Goal: Task Accomplishment & Management: Manage account settings

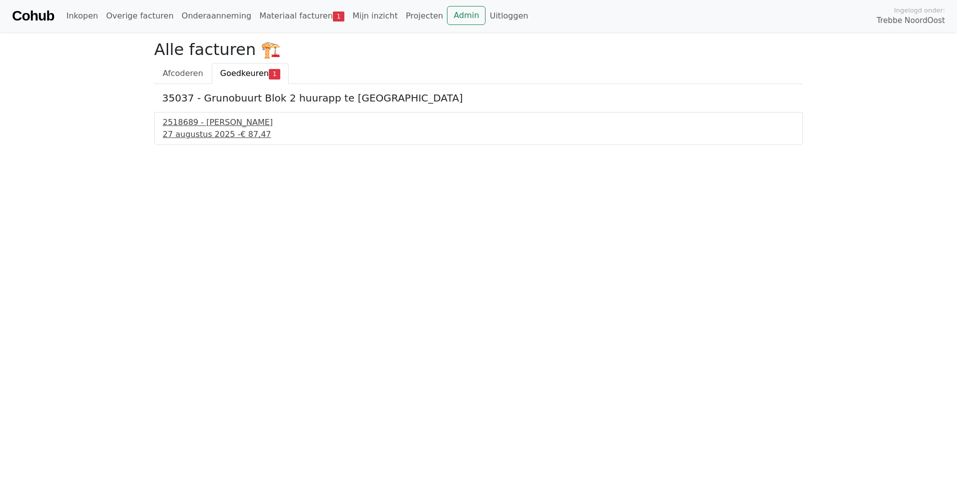
click at [207, 125] on div "2518689 - [PERSON_NAME]" at bounding box center [479, 123] width 632 height 12
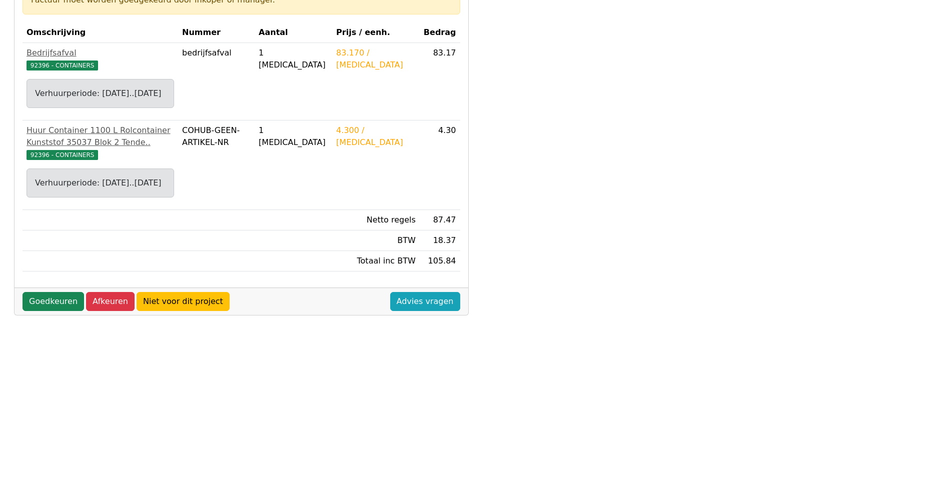
scroll to position [250, 0]
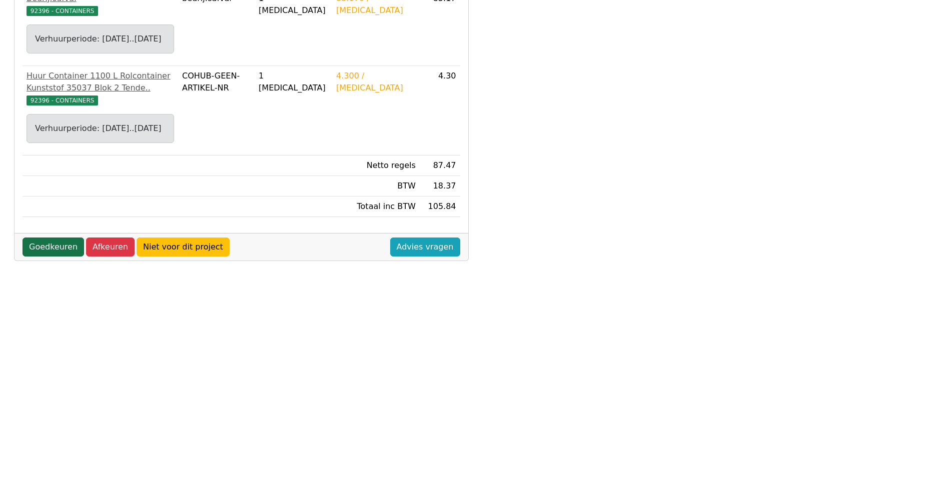
click at [63, 257] on link "Goedkeuren" at bounding box center [54, 247] width 62 height 19
